Goal: Task Accomplishment & Management: Complete application form

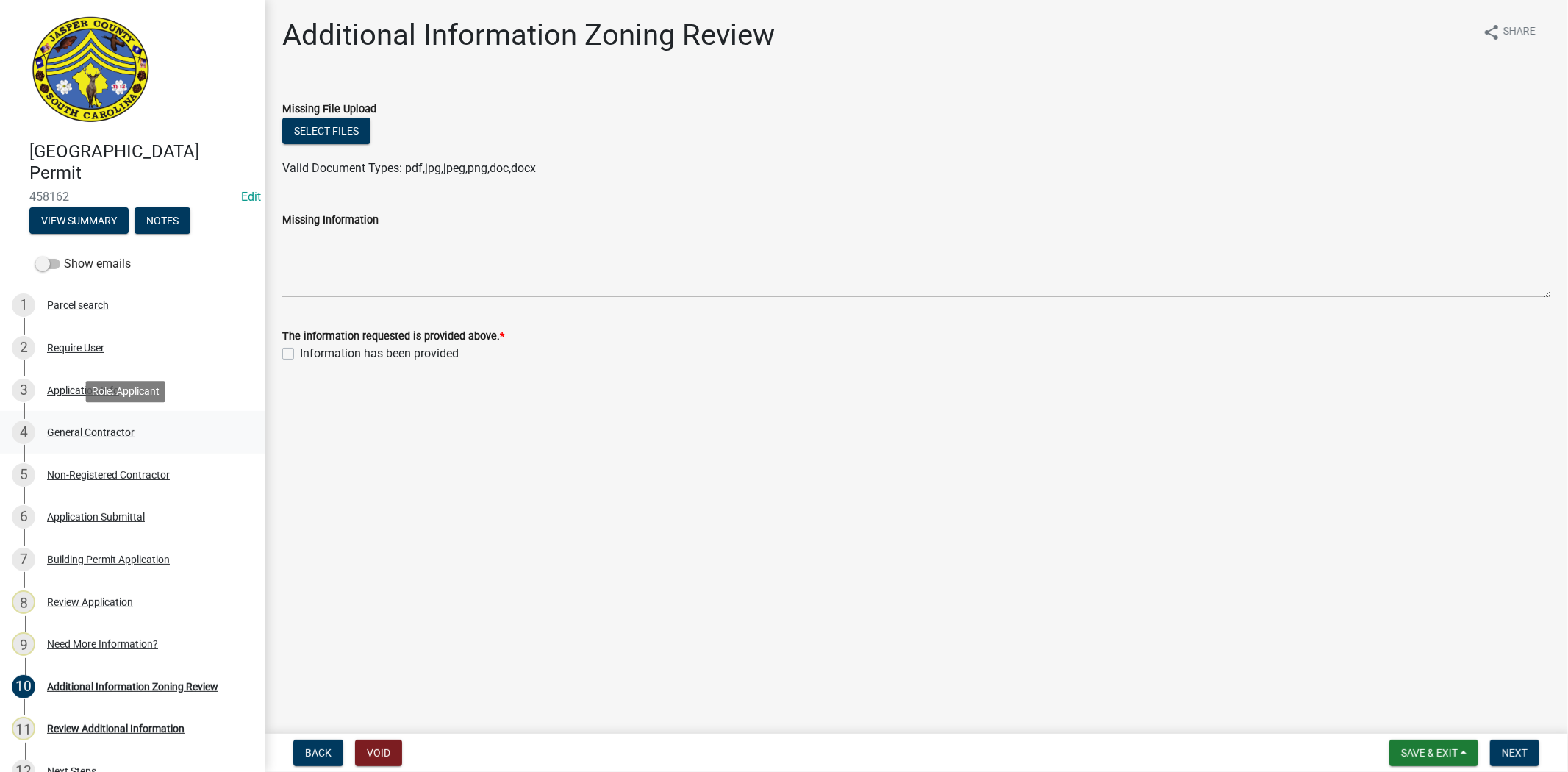
click at [110, 427] on div "General Contractor" at bounding box center [90, 432] width 87 height 10
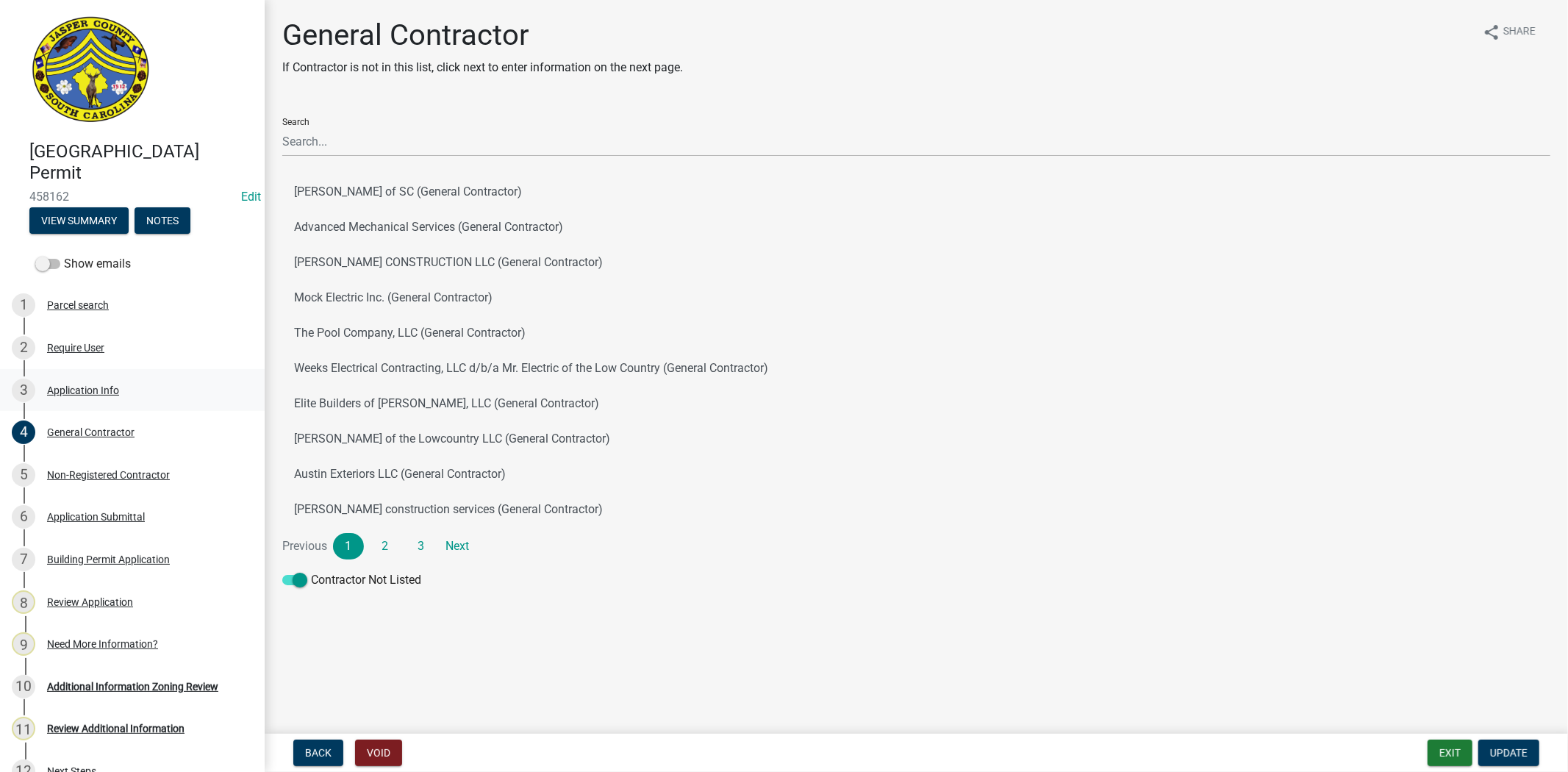
click at [78, 388] on div "Application Info" at bounding box center [82, 390] width 72 height 10
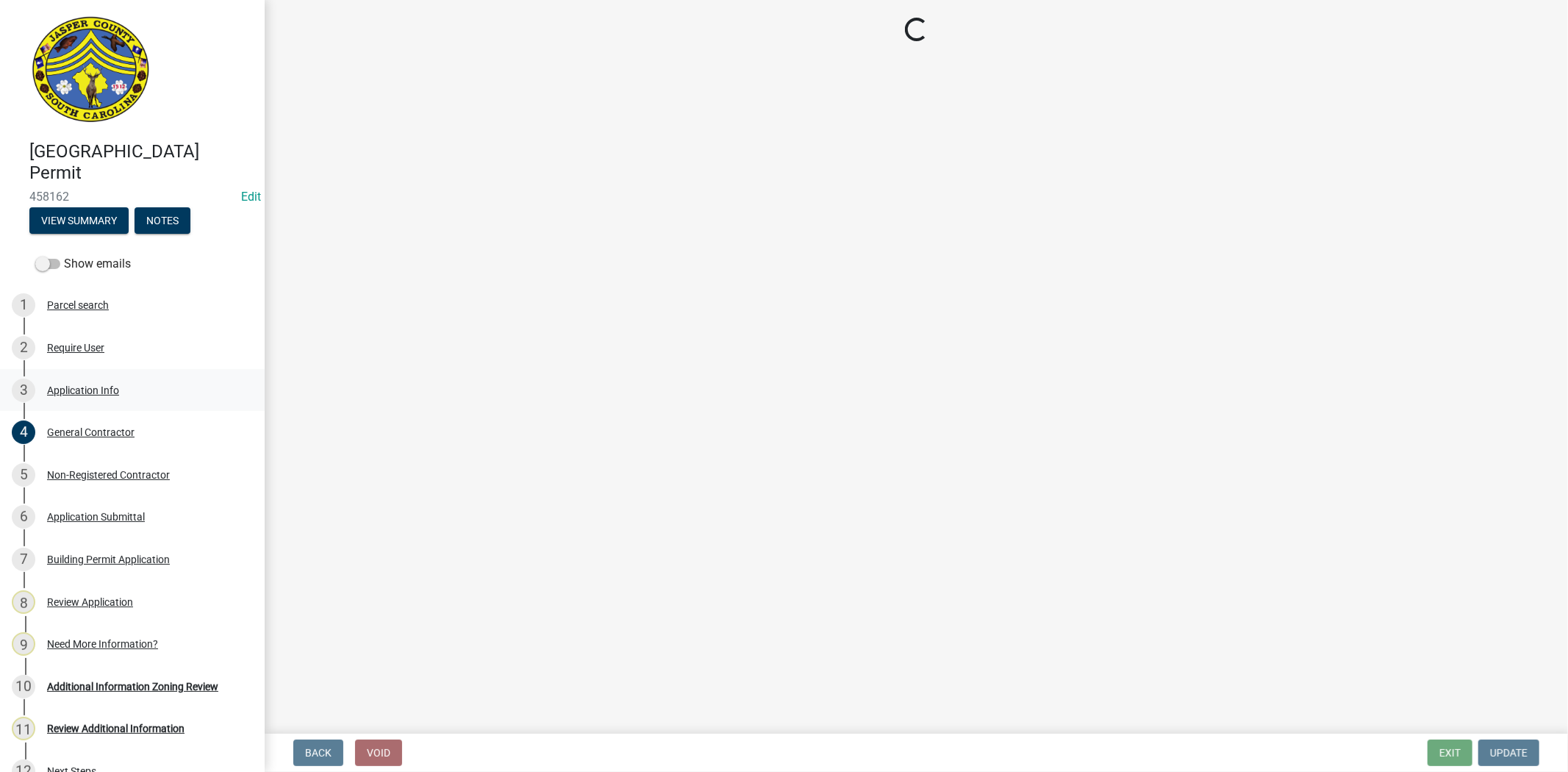
select select "42590599-3c97-479d-b3e9-fbeca9af4fb5"
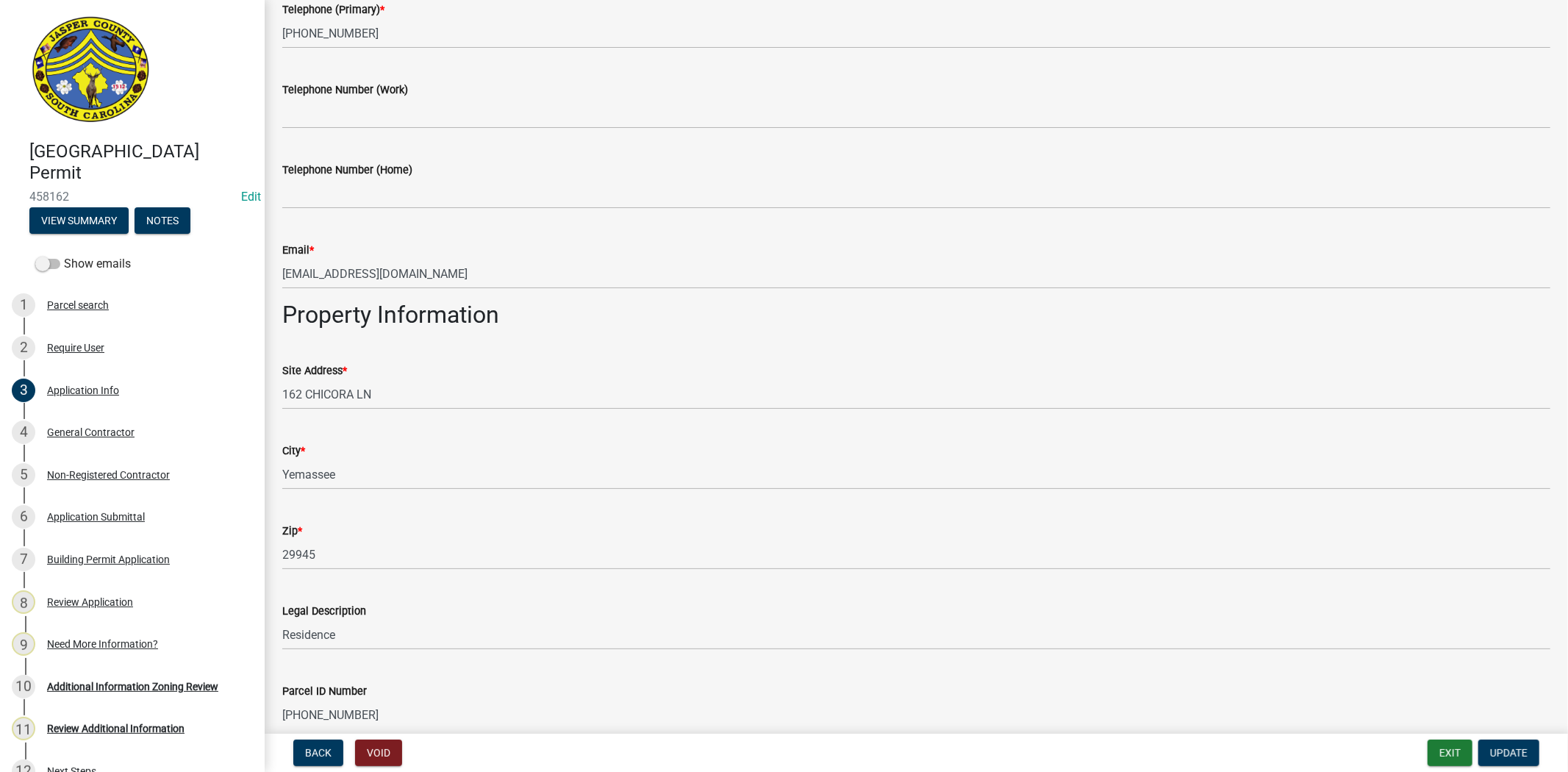
scroll to position [652, 0]
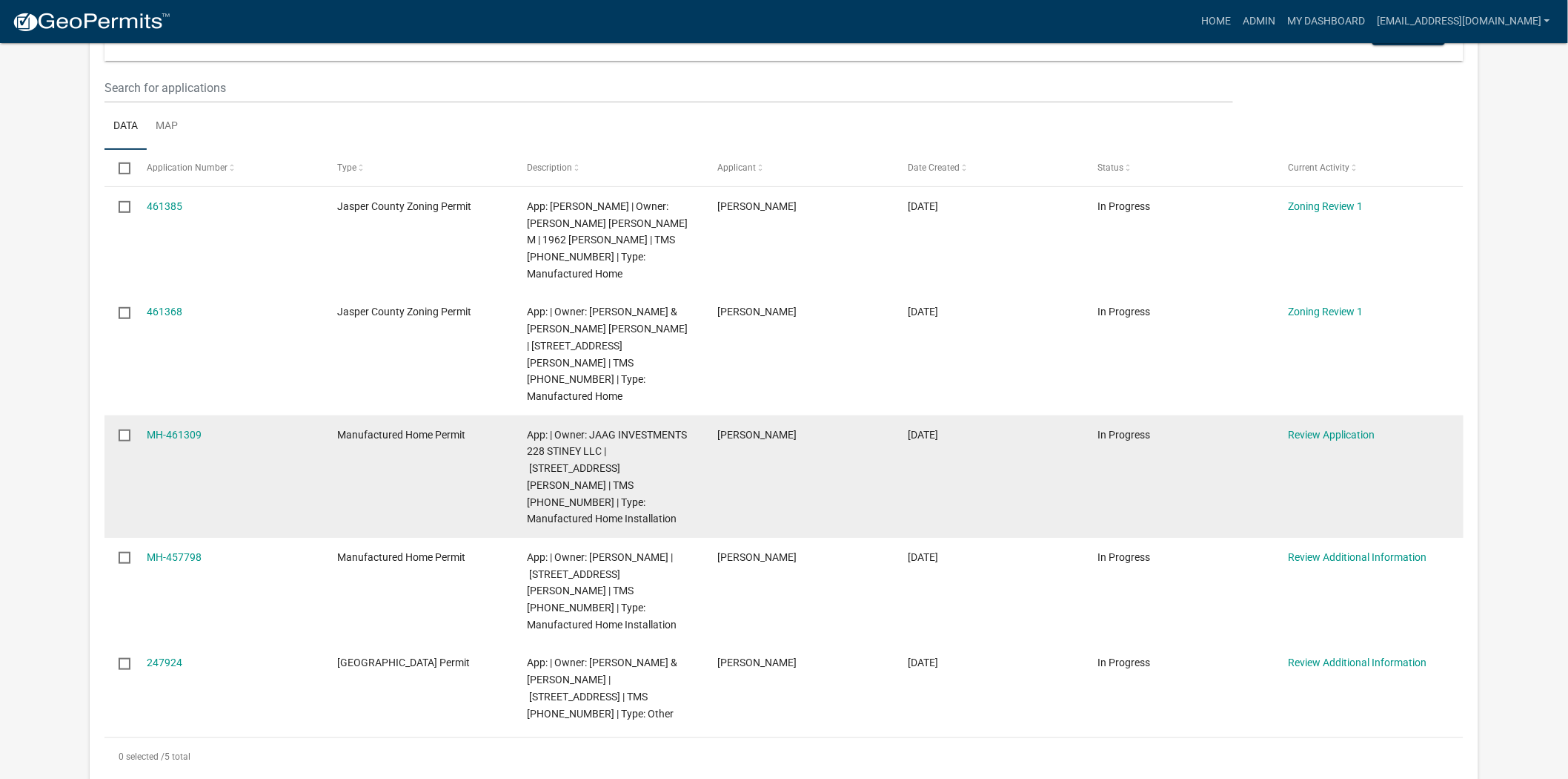
scroll to position [247, 0]
